Goal: Find specific page/section

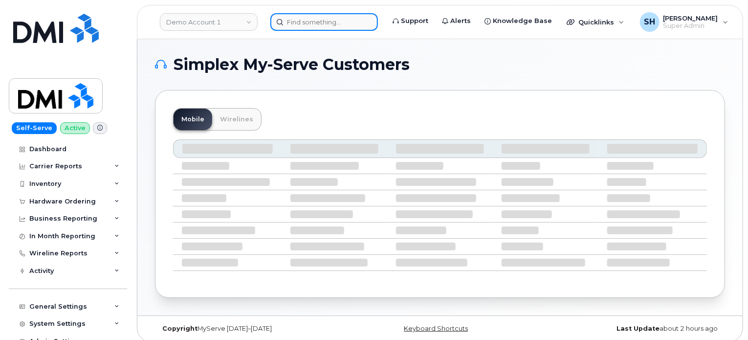
click at [311, 20] on input at bounding box center [324, 22] width 108 height 18
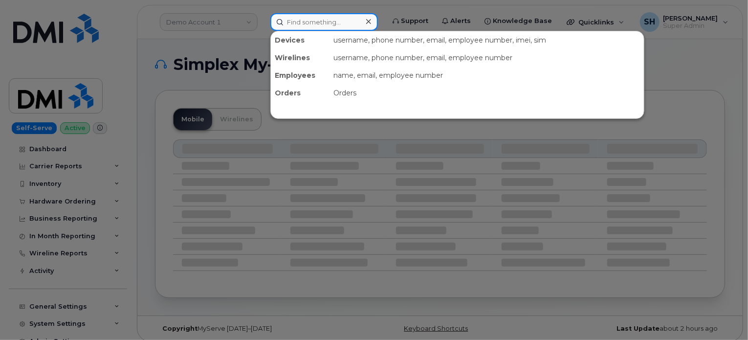
paste input "9494266821"
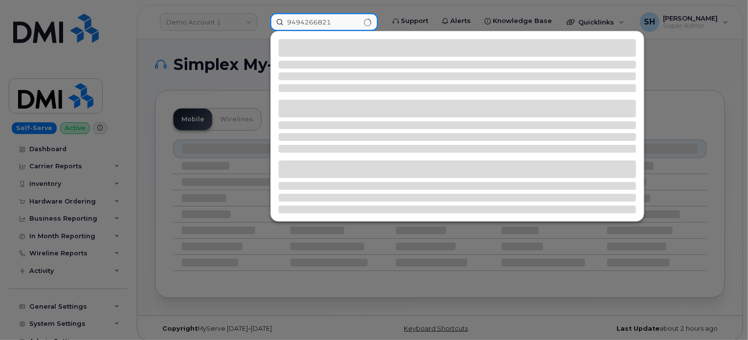
type input "9494266821"
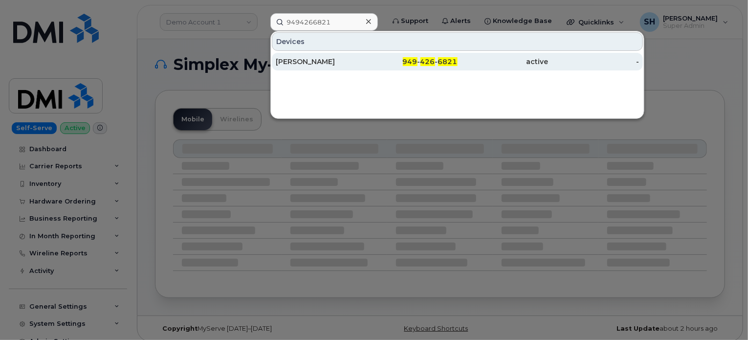
click at [352, 58] on div "ANDREW ELSANHUTY" at bounding box center [321, 62] width 91 height 10
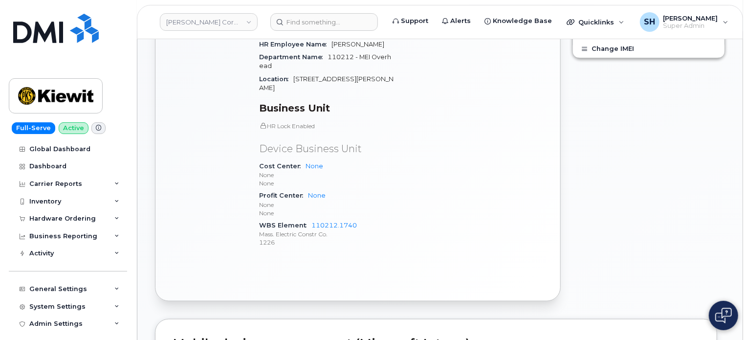
scroll to position [440, 0]
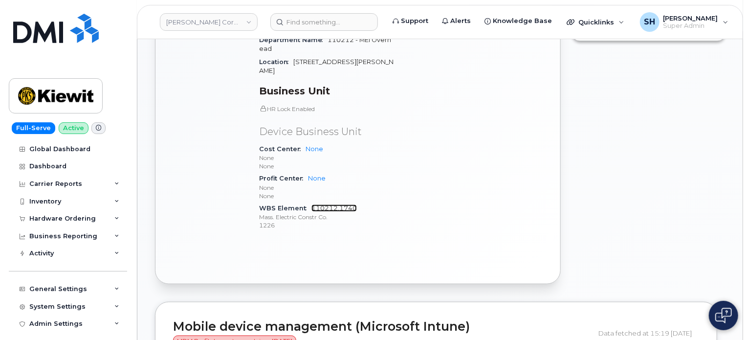
click at [330, 207] on link "110212.1740" at bounding box center [334, 207] width 45 height 7
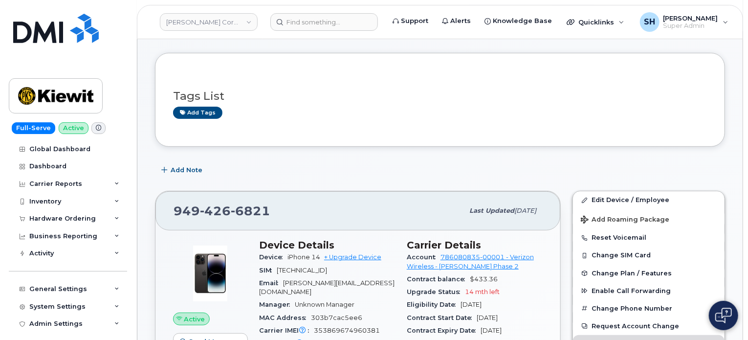
scroll to position [0, 0]
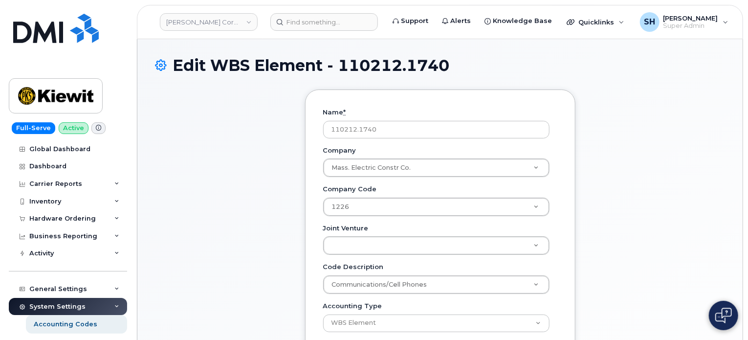
click at [470, 58] on h1 "Edit WBS Element - 110212.1740" at bounding box center [440, 65] width 570 height 17
click at [463, 53] on div "Edit WBS Element - 110212.1740 Name * 110212.1740 Company Mass. Electric Constr…" at bounding box center [440, 295] width 606 height 512
drag, startPoint x: 429, startPoint y: 68, endPoint x: 227, endPoint y: 90, distance: 203.6
click at [227, 90] on div "Edit WBS Element - 110212.1740 Name * 110212.1740 Company Mass. Electric Constr…" at bounding box center [440, 295] width 606 height 512
drag, startPoint x: 244, startPoint y: 126, endPoint x: 249, endPoint y: 117, distance: 10.6
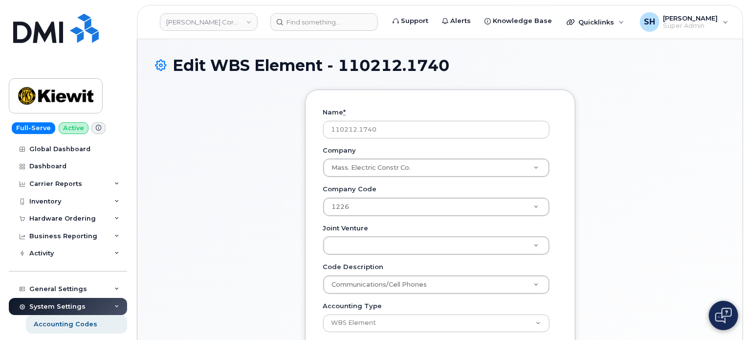
click at [246, 124] on div "Name * 110212.1740 Company Mass. Electric Constr Co. Company Company Communicat…" at bounding box center [440, 263] width 570 height 347
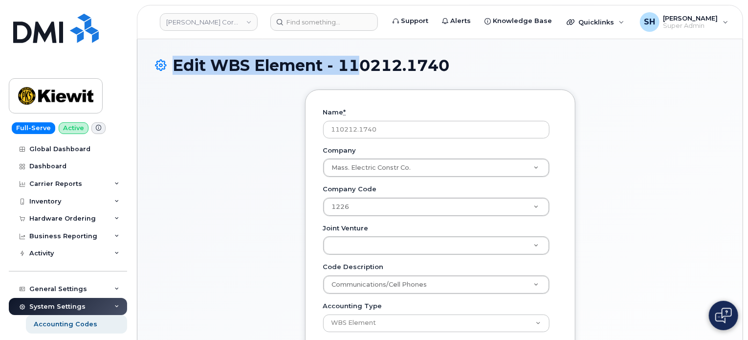
drag, startPoint x: 417, startPoint y: 70, endPoint x: 388, endPoint y: 70, distance: 28.9
click at [380, 70] on h1 "Edit WBS Element - 110212.1740" at bounding box center [440, 65] width 570 height 17
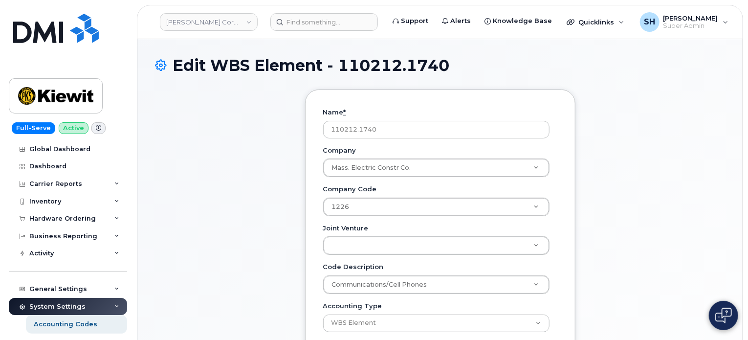
drag, startPoint x: 417, startPoint y: 70, endPoint x: 388, endPoint y: 70, distance: 28.9
click at [416, 70] on h1 "Edit WBS Element - 110212.1740" at bounding box center [440, 65] width 570 height 17
drag, startPoint x: 343, startPoint y: 64, endPoint x: 433, endPoint y: 62, distance: 90.0
click at [450, 64] on h1 "Edit WBS Element - 110212.1740" at bounding box center [440, 65] width 570 height 17
copy h1 "110212.1740"
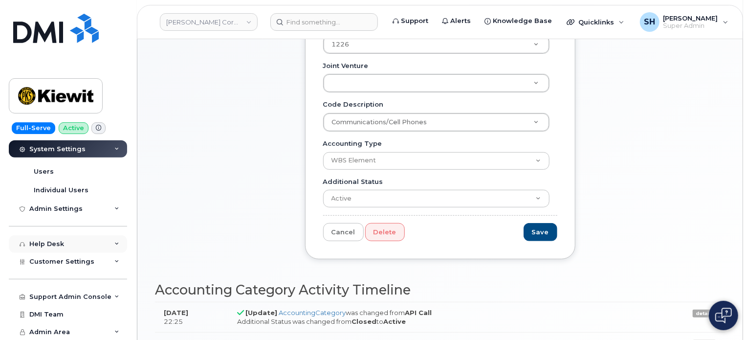
scroll to position [241, 0]
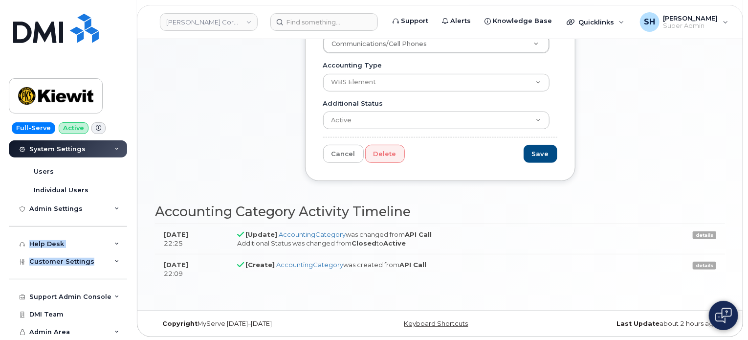
drag, startPoint x: 132, startPoint y: 271, endPoint x: 120, endPoint y: 222, distance: 50.8
click at [119, 212] on div "Full-Serve Active Global Dashboard Dashboard Carrier Reports Monthly Billing Da…" at bounding box center [66, 170] width 133 height 340
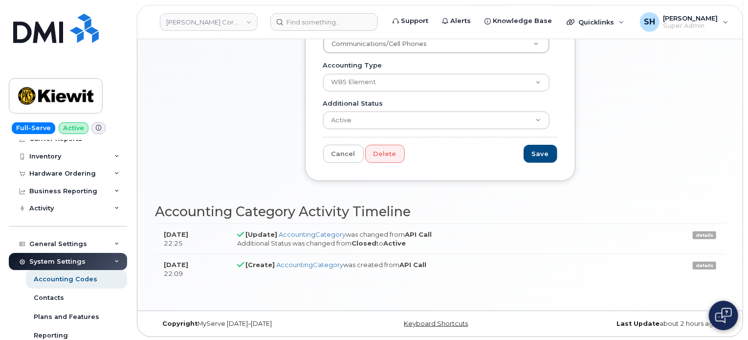
scroll to position [39, 0]
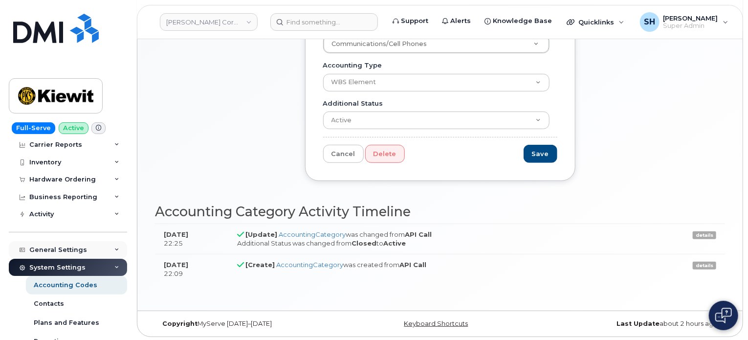
click at [64, 249] on div "General Settings" at bounding box center [58, 250] width 58 height 8
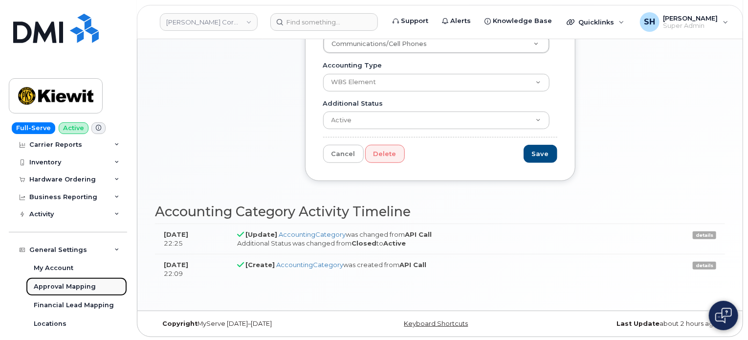
click at [78, 288] on div "Approval Mapping" at bounding box center [65, 286] width 62 height 9
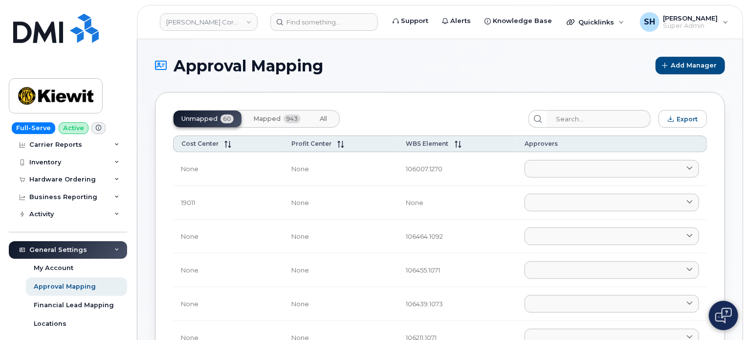
click at [261, 119] on span "Mapped" at bounding box center [266, 119] width 27 height 8
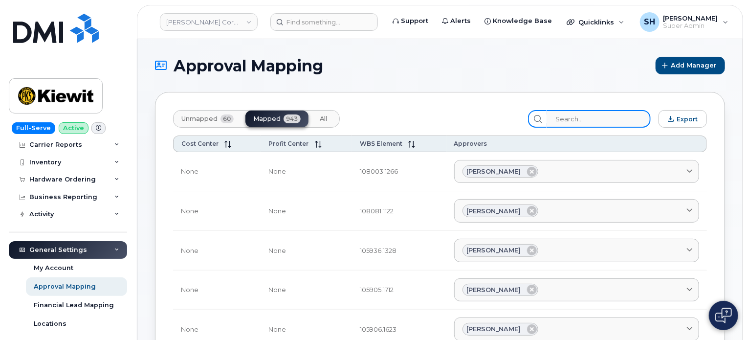
paste input "110212.1740"
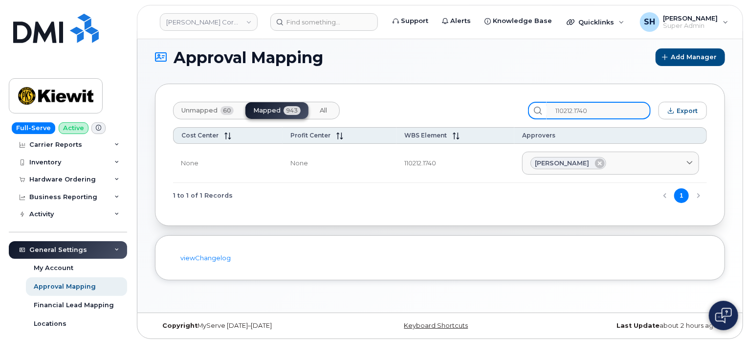
scroll to position [11, 0]
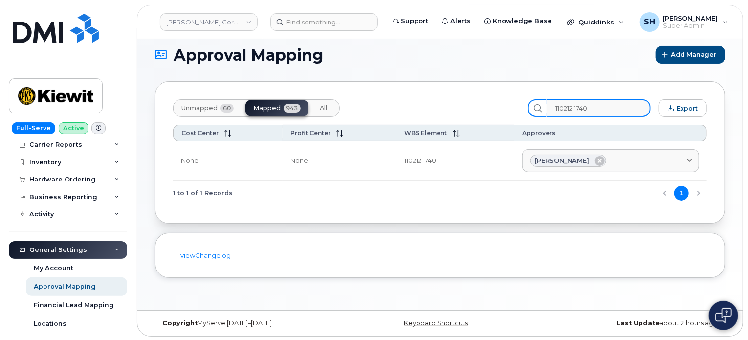
type input "110212.1740"
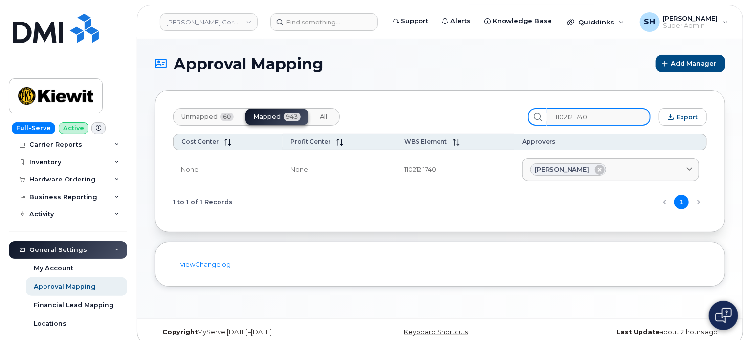
scroll to position [0, 0]
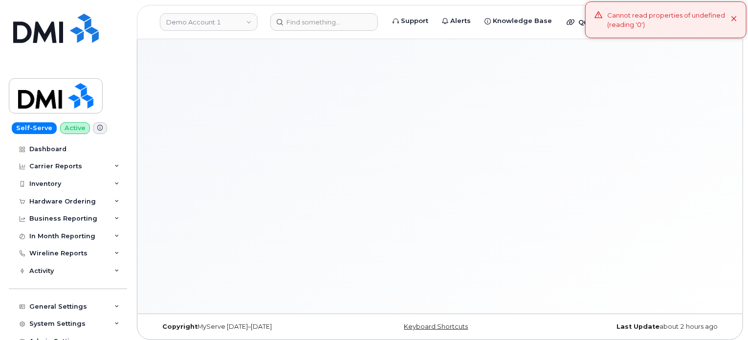
click at [734, 21] on icon at bounding box center [734, 19] width 6 height 6
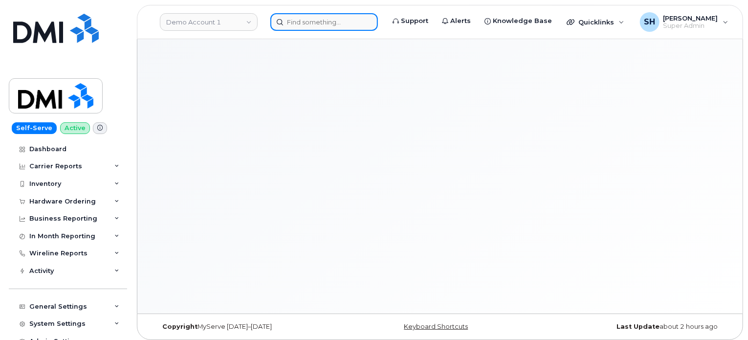
click at [292, 20] on input at bounding box center [324, 22] width 108 height 18
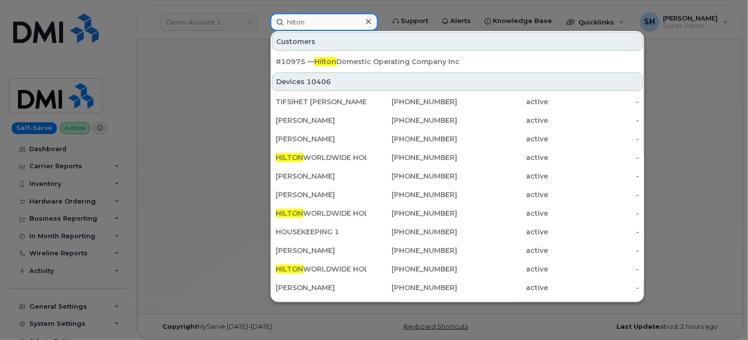
type input "hilton"
click at [224, 80] on div at bounding box center [374, 170] width 748 height 340
